Goal: Task Accomplishment & Management: Use online tool/utility

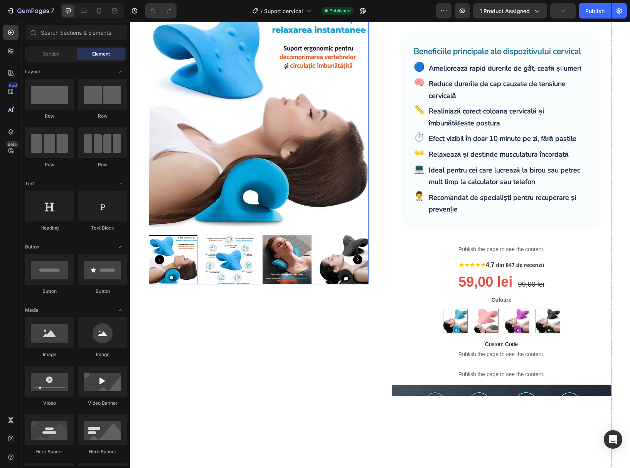
scroll to position [96, 0]
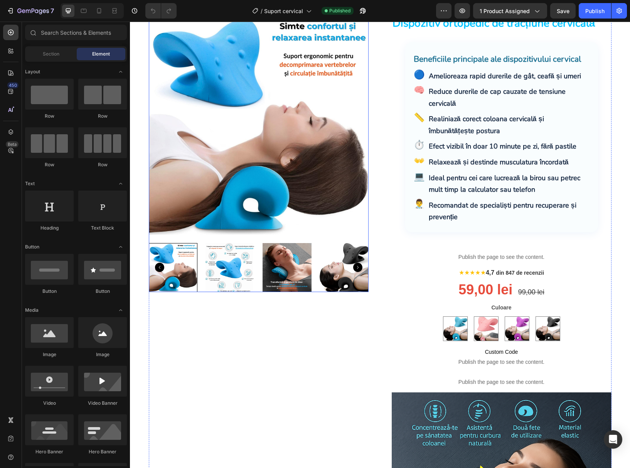
click at [210, 269] on img at bounding box center [229, 267] width 49 height 49
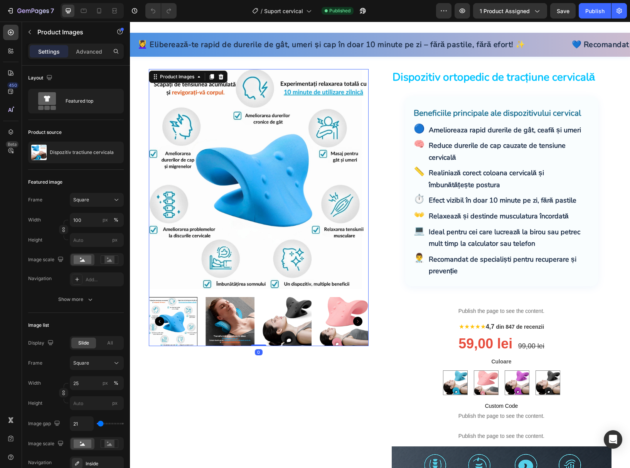
scroll to position [41, 0]
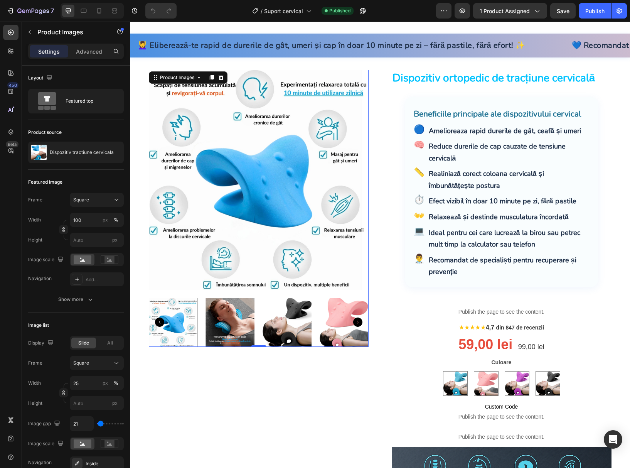
click at [235, 308] on img at bounding box center [229, 322] width 49 height 49
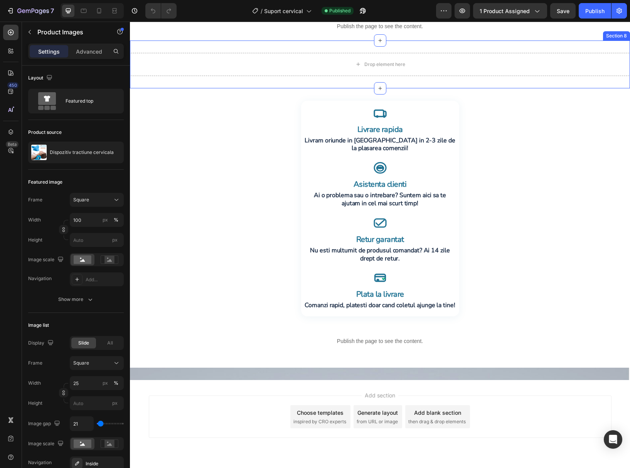
scroll to position [1944, 0]
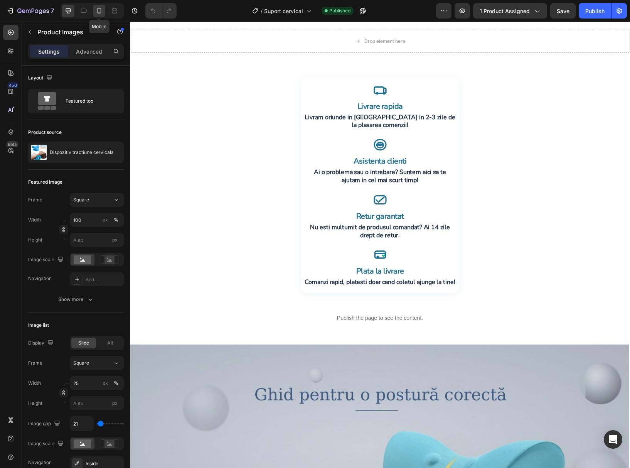
click at [98, 8] on icon at bounding box center [99, 11] width 8 height 8
type input "12"
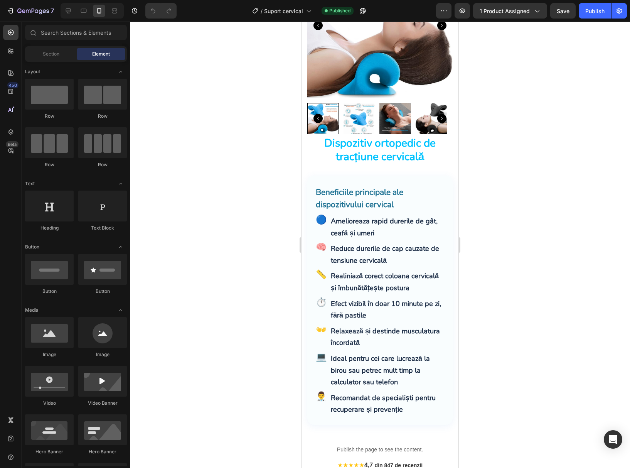
scroll to position [147, 0]
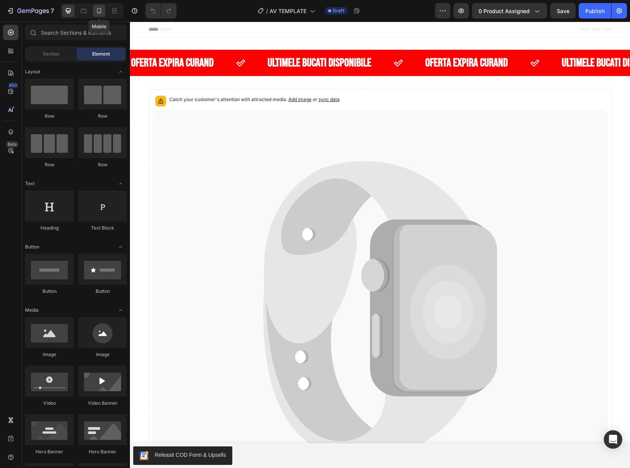
click at [99, 12] on icon at bounding box center [99, 11] width 8 height 8
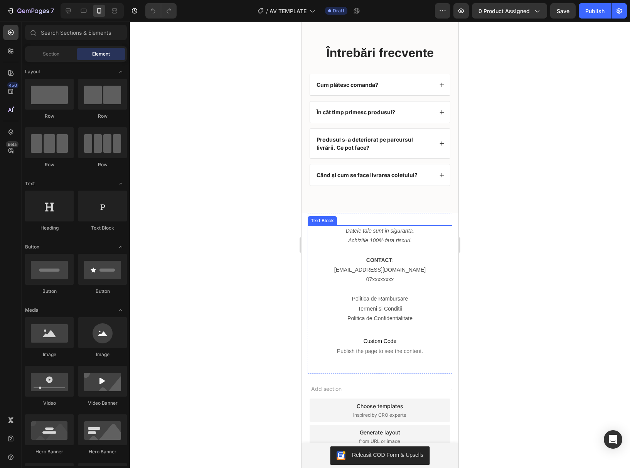
scroll to position [2987, 0]
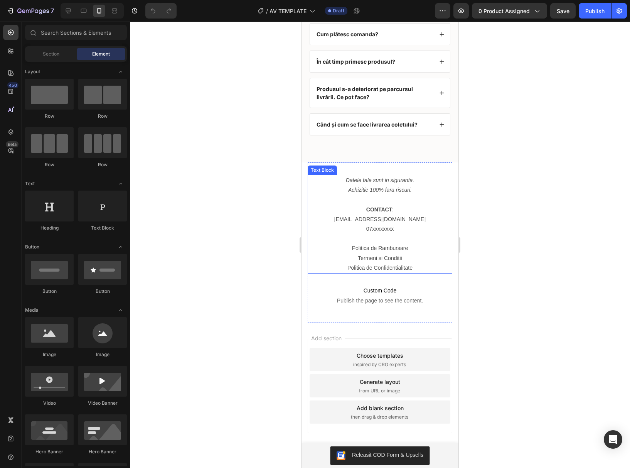
click at [375, 249] on p "Politica de Rambursare" at bounding box center [379, 248] width 143 height 10
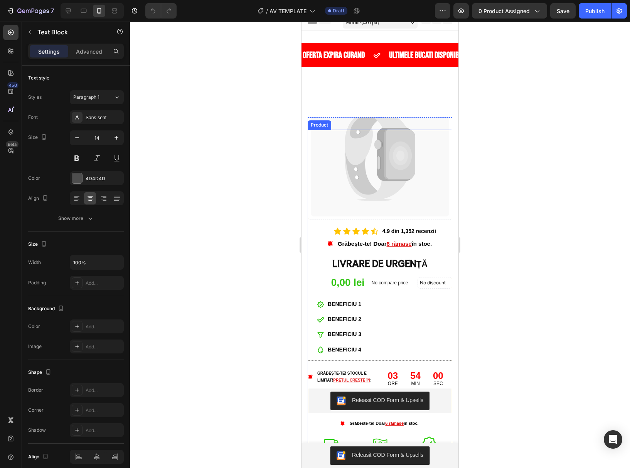
scroll to position [0, 0]
